Goal: Information Seeking & Learning: Learn about a topic

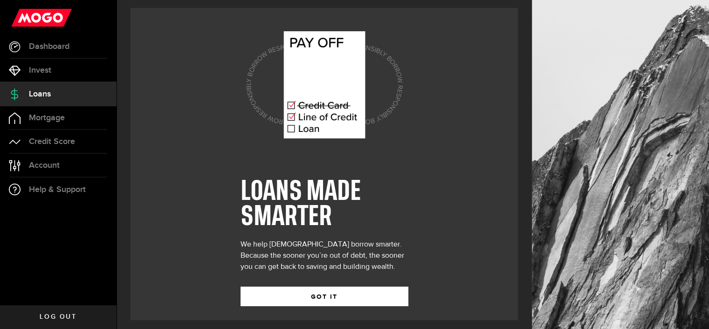
scroll to position [8, 0]
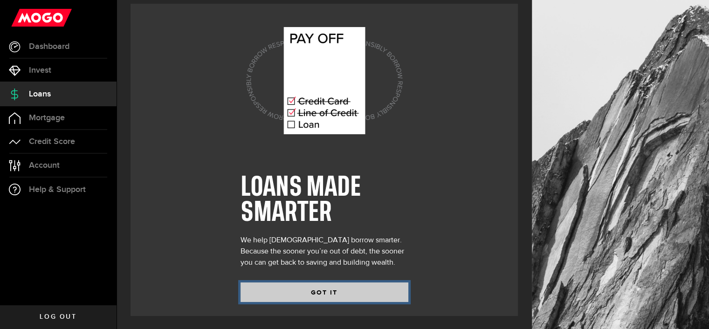
click at [340, 300] on button "GOT IT" at bounding box center [325, 293] width 168 height 20
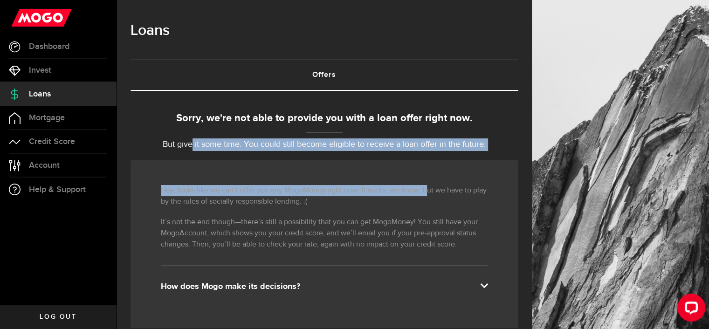
drag, startPoint x: 218, startPoint y: 136, endPoint x: 429, endPoint y: 153, distance: 211.5
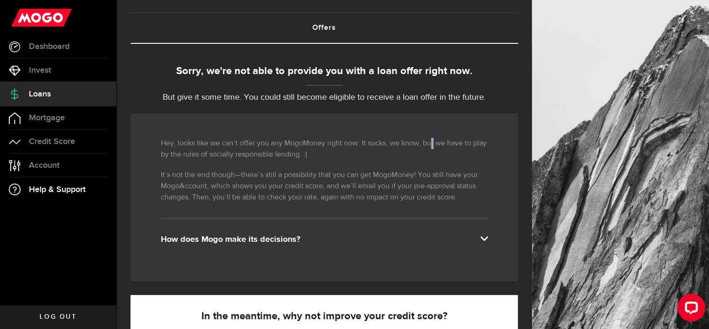
scroll to position [47, 0]
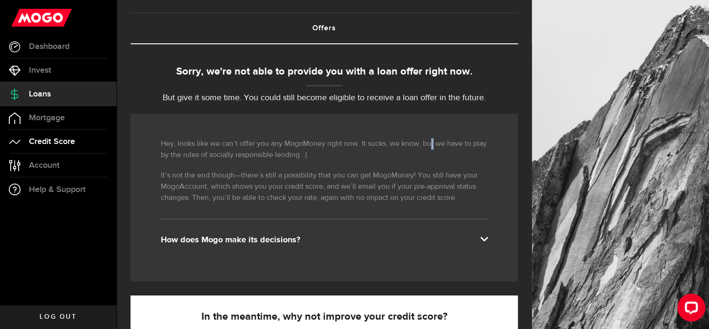
click at [43, 138] on span "Credit Score" at bounding box center [52, 142] width 46 height 8
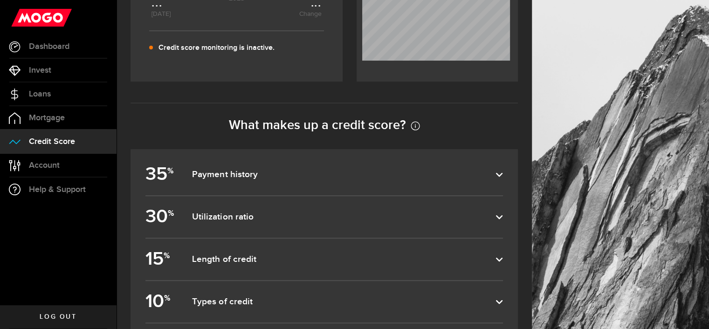
scroll to position [373, 0]
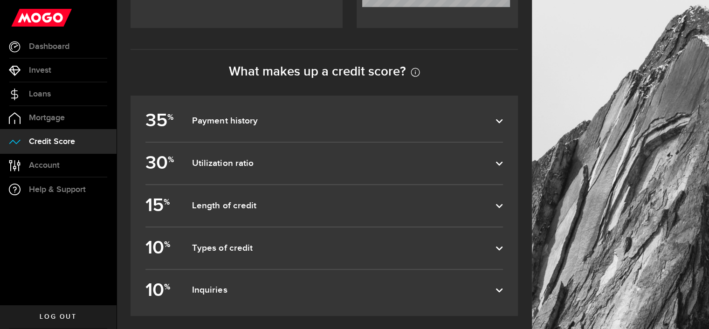
click at [234, 130] on label "35 % Payment history" at bounding box center [325, 121] width 358 height 42
click at [0, 0] on input "35 % Payment history" at bounding box center [0, 0] width 0 height 0
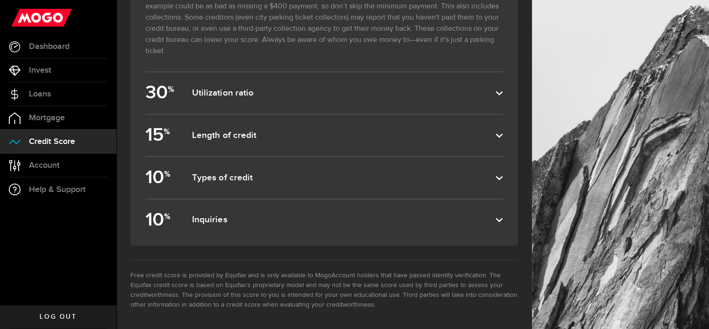
scroll to position [535, 0]
